Goal: Task Accomplishment & Management: Use online tool/utility

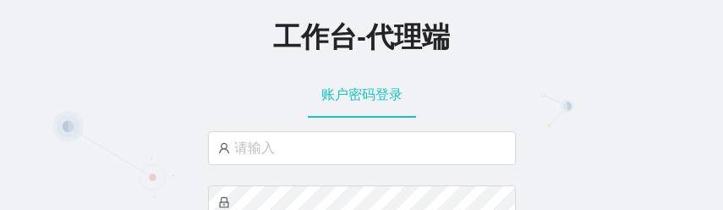
click at [621, 68] on div "工作台-代理端" at bounding box center [361, 35] width 723 height 71
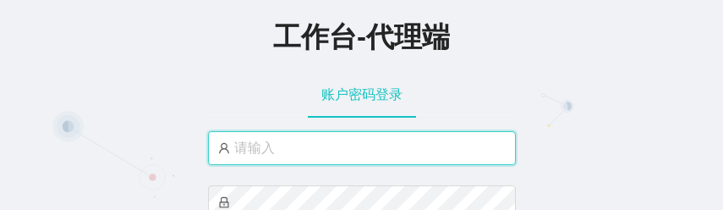
click at [340, 146] on input "text" at bounding box center [362, 148] width 308 height 34
paste input "admin"
type input "admin"
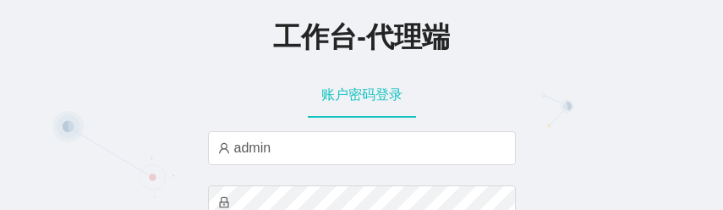
drag, startPoint x: 627, startPoint y: 116, endPoint x: 590, endPoint y: 102, distance: 39.6
click at [627, 116] on div "工作台-代理端 账户密码登录 admin 自动登录 忘记密码 登 录" at bounding box center [361, 165] width 723 height 331
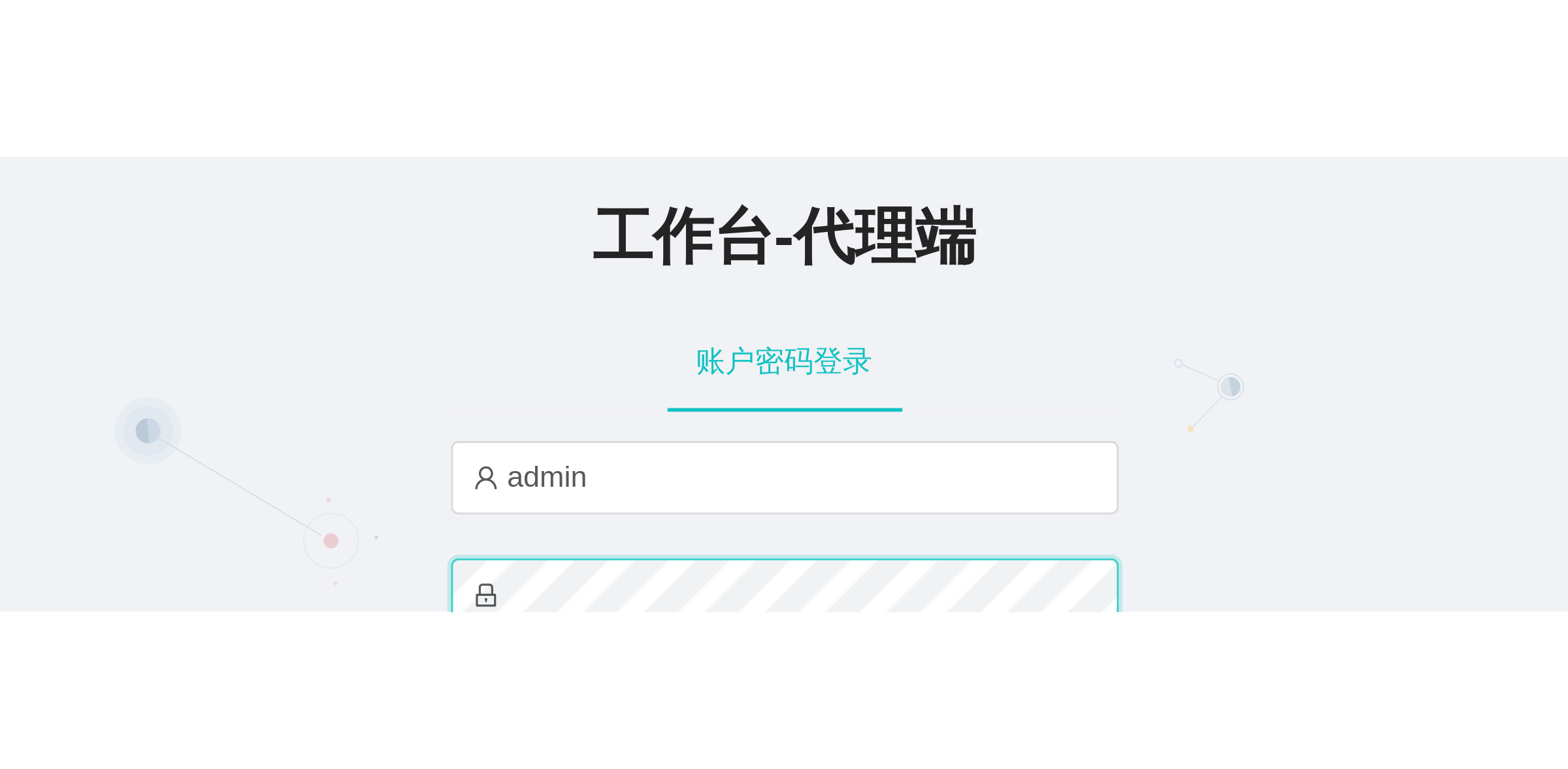
scroll to position [2, 0]
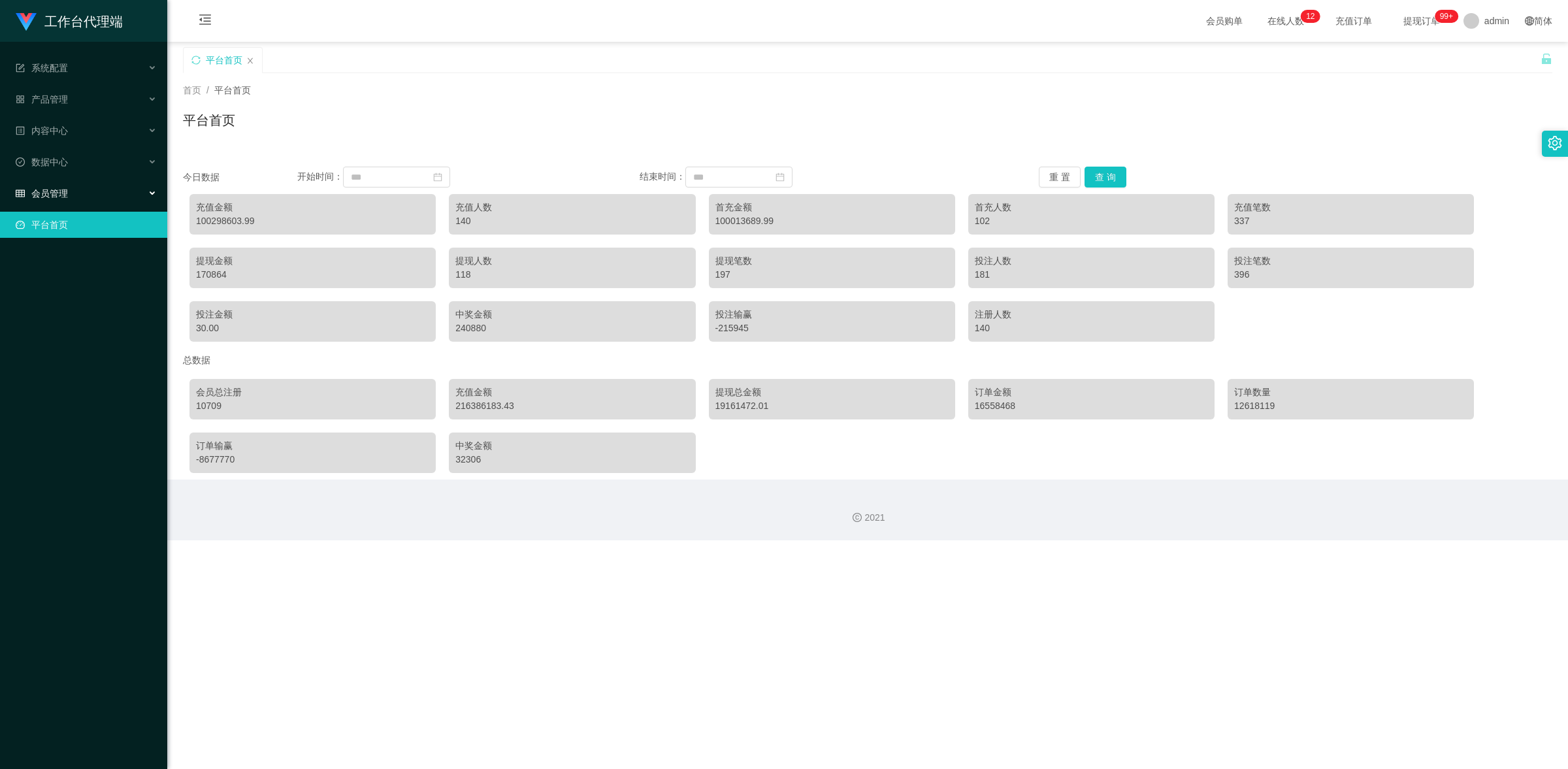
click at [86, 162] on div "会员管理" at bounding box center [83, 193] width 167 height 26
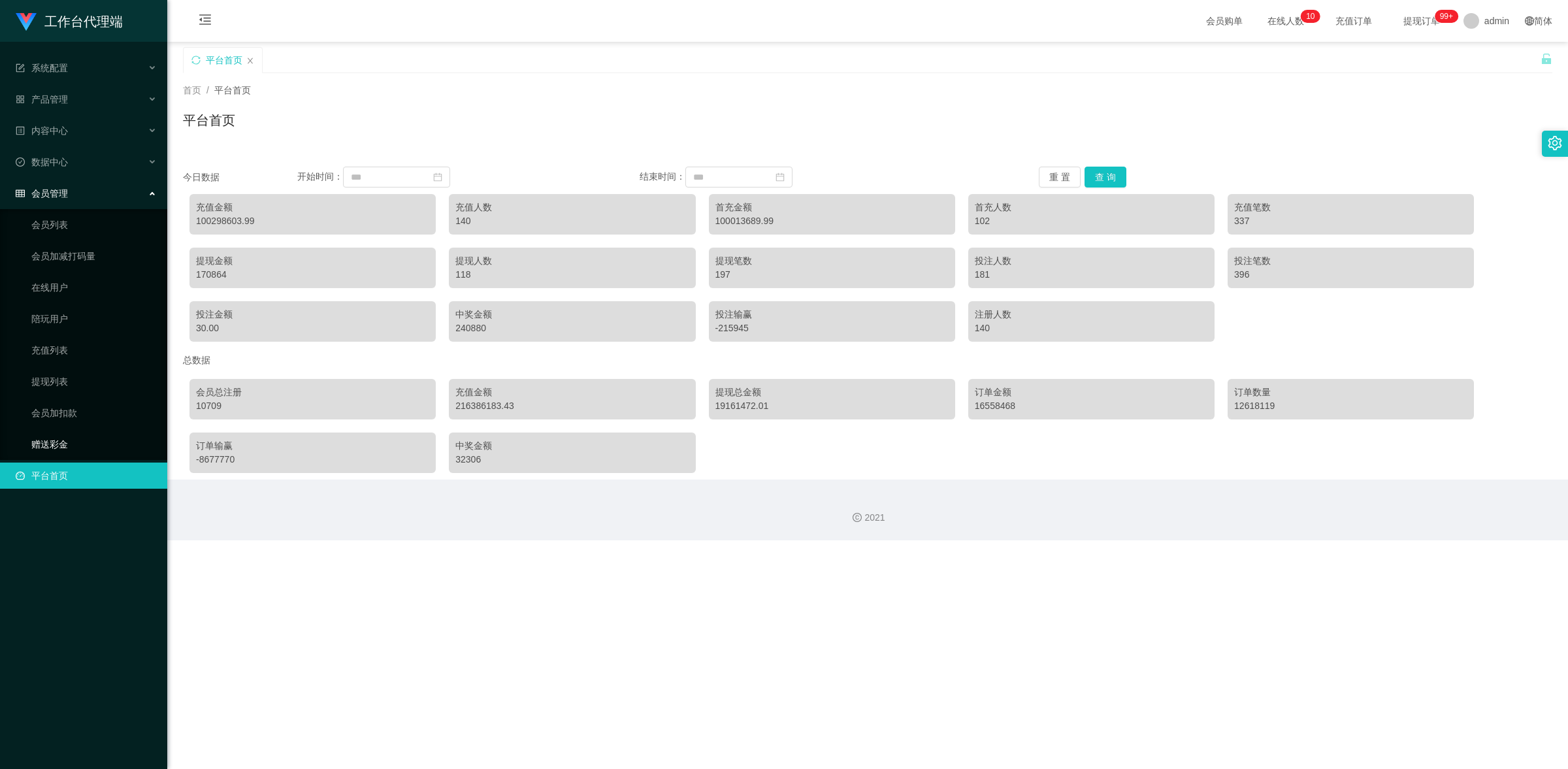
click at [63, 162] on link "赠送彩金" at bounding box center [94, 444] width 125 height 26
